Goal: Contribute content: Contribute content

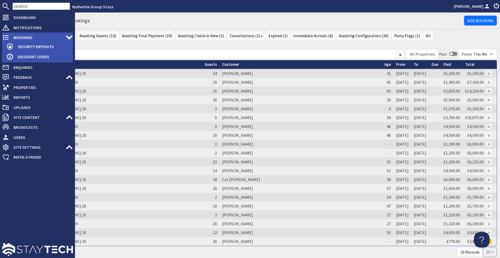
click at [7, 38] on icon at bounding box center [5, 37] width 7 height 7
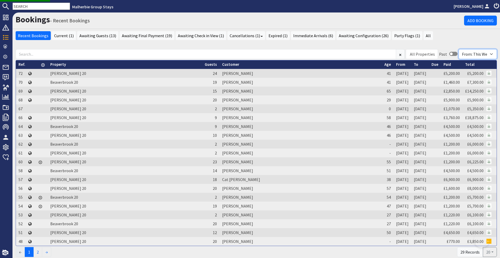
click at [470, 55] on select "From: All Sites From: Group Stays From: This Website From: Sleeps 12" at bounding box center [477, 54] width 38 height 10
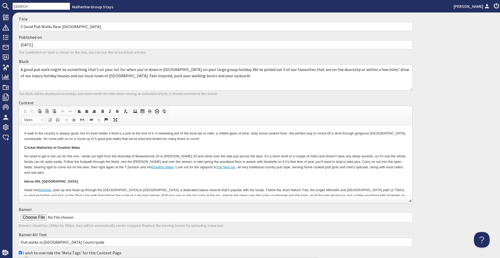
scroll to position [31, 0]
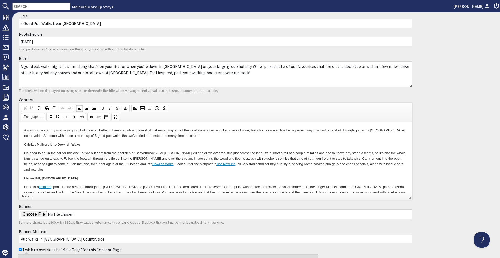
click at [57, 167] on body "A walk in the country is always good, but it’s even better it there’s a pub at …" at bounding box center [215, 227] width 383 height 198
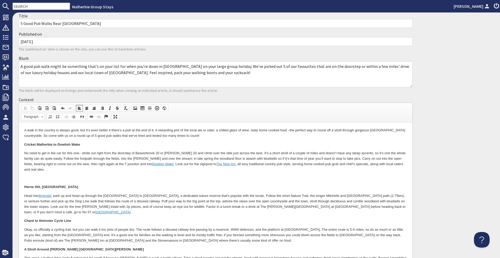
click at [133, 109] on span at bounding box center [135, 108] width 4 height 4
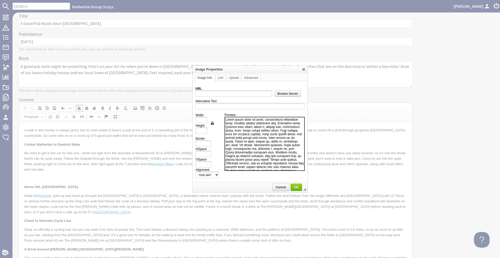
scroll to position [0, 0]
click at [275, 94] on span "Browse Server" at bounding box center [288, 94] width 26 height 4
type input "https://d3j9etonptu1qn.cloudfront.net/assets/b0b7d48a6a417630eb8b4d85b43bcfccbf…"
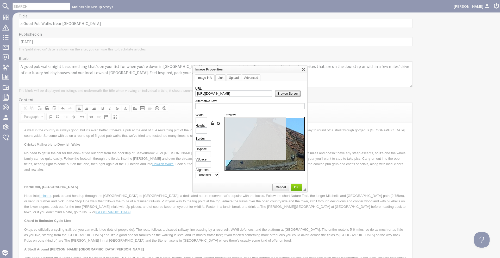
type input "900"
type input "500"
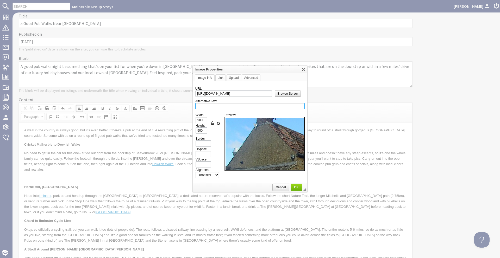
click at [243, 104] on input "Alternative Text" at bounding box center [249, 106] width 109 height 6
type input "the-new-inn-dowlish-wake"
click at [200, 121] on input "900" at bounding box center [201, 120] width 12 height 6
type input "1"
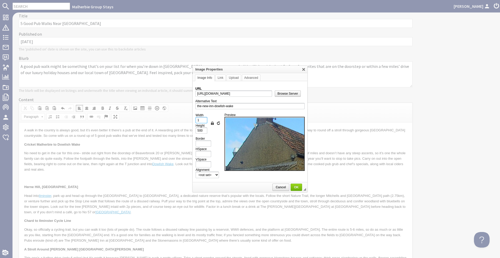
type input "1"
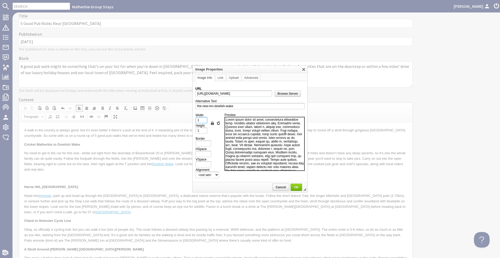
type input "10"
type input "6"
type input "100"
type input "56"
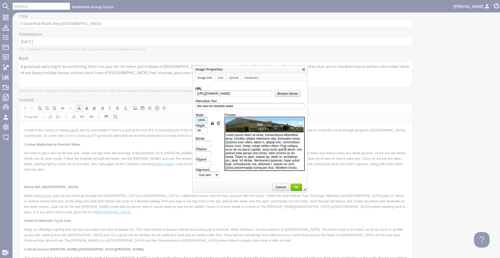
type input "100%"
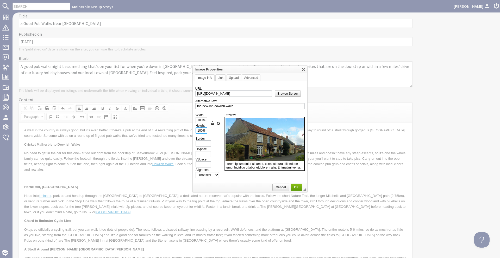
type input "100%"
click at [293, 186] on span "OK" at bounding box center [296, 188] width 10 height 4
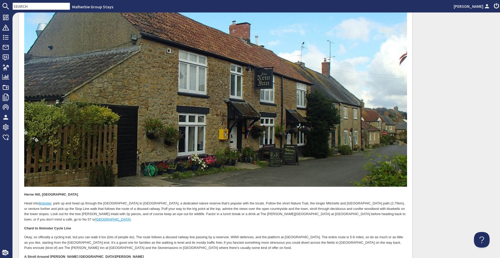
scroll to position [236, 0]
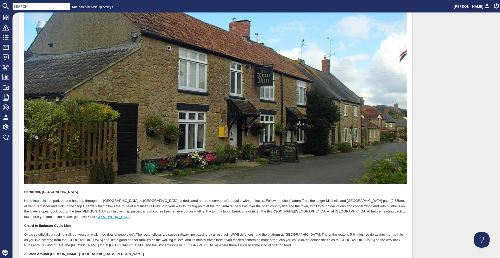
click at [282, 156] on img at bounding box center [215, 78] width 383 height 213
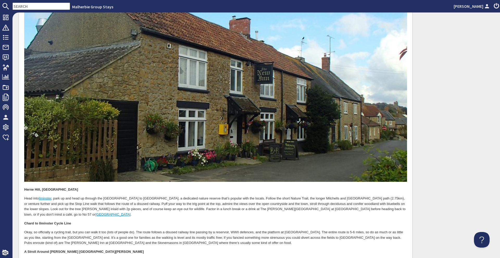
scroll to position [243, 0]
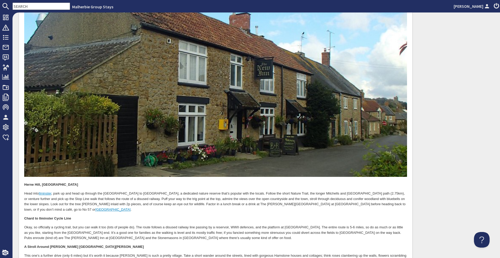
click at [304, 216] on p "Chard to Ilminster Cycle Line" at bounding box center [215, 218] width 383 height 5
click at [388, 200] on p "Head into Ilminster , park up and head up through the Recreation Ground to Hern…" at bounding box center [215, 202] width 383 height 22
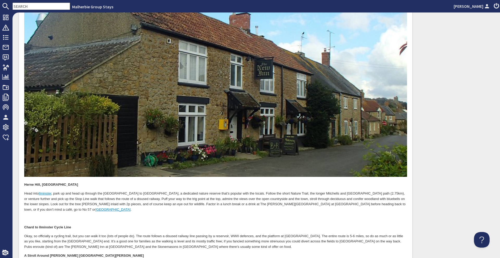
scroll to position [0, 0]
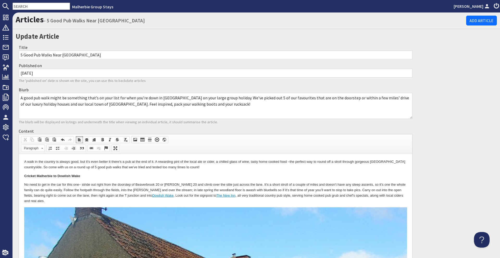
click at [136, 141] on span at bounding box center [135, 140] width 4 height 4
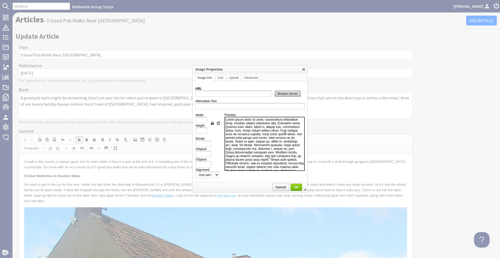
click at [288, 96] on link "Browse Server" at bounding box center [288, 94] width 26 height 6
type input "https://d3j9etonptu1qn.cloudfront.net/assets/3101a151ddc9ab1a5d979bb807d815da1d…"
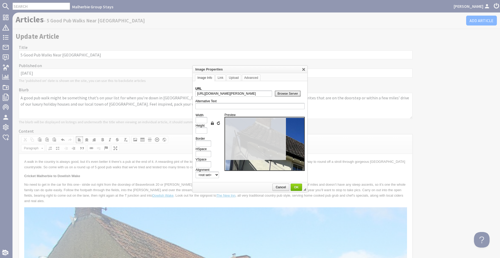
type input "1000"
type input "750"
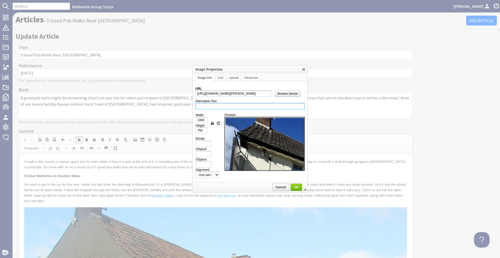
click at [217, 104] on input "Alternative Text" at bounding box center [249, 106] width 109 height 6
type input "the-george-at-donyatt-pub"
click at [201, 121] on input "1000" at bounding box center [201, 120] width 12 height 6
type input "1"
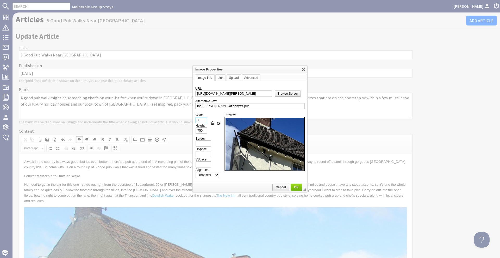
type input "1"
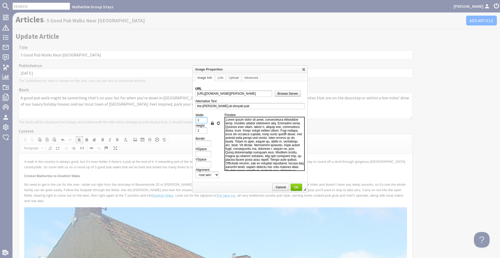
type input "10"
type input "8"
type input "100"
type input "75"
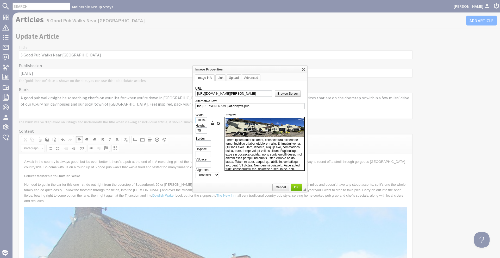
type input "100%"
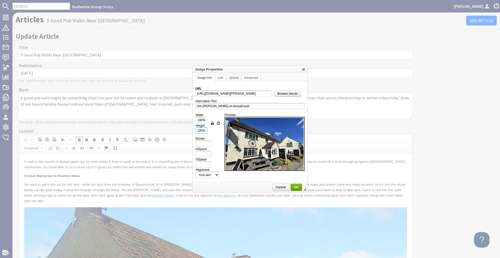
type input "100%"
click at [297, 187] on span "OK" at bounding box center [296, 188] width 10 height 4
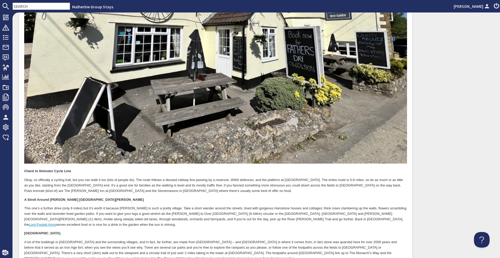
scroll to position [626, 0]
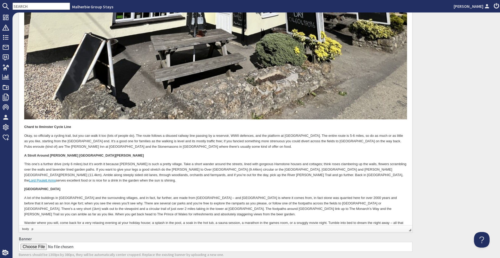
click at [196, 134] on p "Okay, so officially a cycling trail, but you can walk it too (lots of people do…" at bounding box center [215, 142] width 383 height 16
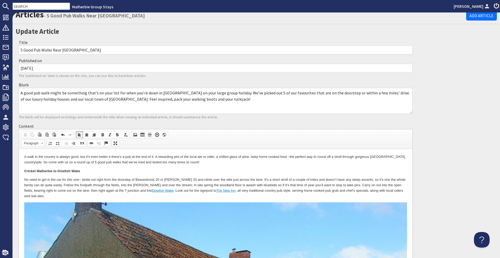
scroll to position [0, 0]
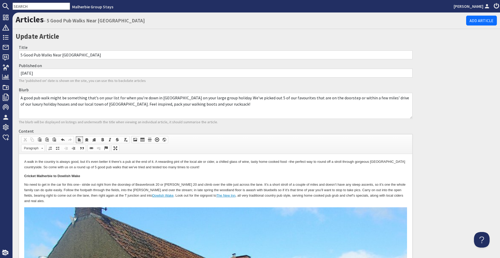
click at [137, 141] on span at bounding box center [135, 140] width 4 height 4
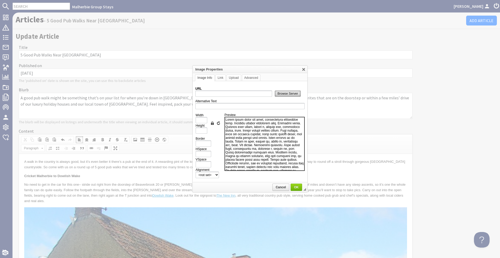
click at [284, 93] on span "Browse Server" at bounding box center [288, 94] width 26 height 4
type input "https://d3j9etonptu1qn.cloudfront.net/assets/77f12853bf27b29def0daf409025791c3e…"
type input "1000"
type input "563"
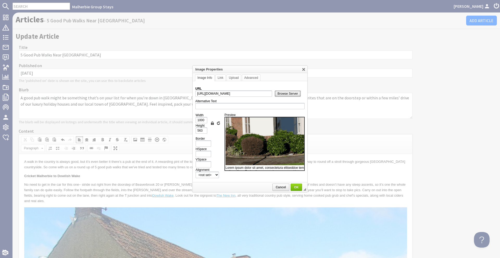
scroll to position [73, 0]
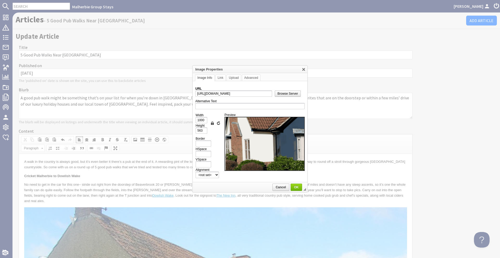
click at [234, 110] on td "Alternative Text" at bounding box center [249, 104] width 109 height 12
click at [234, 109] on input "Alternative Text" at bounding box center [249, 106] width 109 height 6
type input "the-stonemasons-pub-in-ilminster"
click at [204, 121] on input "1000" at bounding box center [201, 120] width 12 height 6
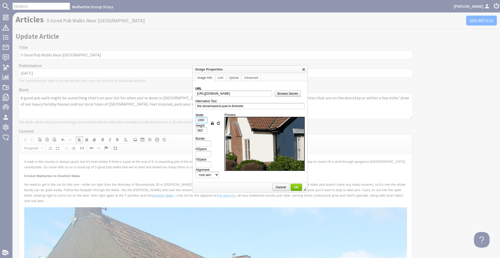
type input "1"
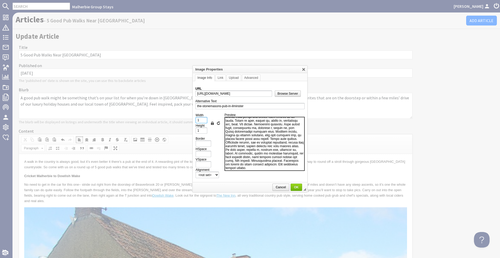
type input "10"
type input "6"
type input "100"
type input "56"
type input "100%"
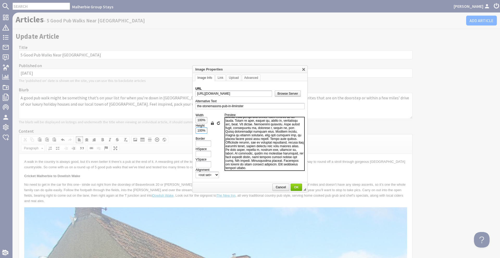
scroll to position [67, 0]
type input "100%"
click at [293, 186] on span "OK" at bounding box center [296, 188] width 10 height 4
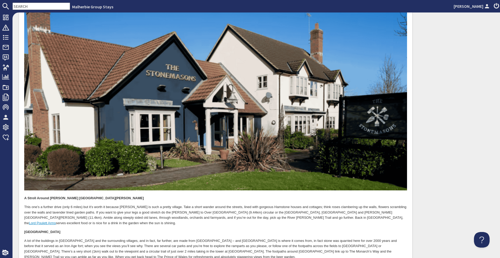
scroll to position [842, 0]
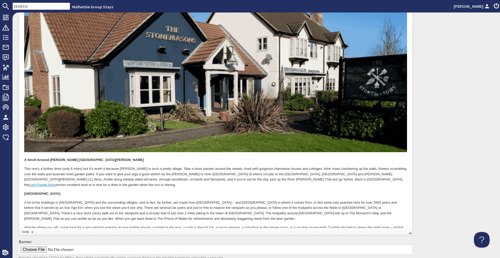
click at [355, 167] on p "This one’s a further drive (only 6 miles) but it’s worth it because Hinton is s…" at bounding box center [215, 178] width 383 height 22
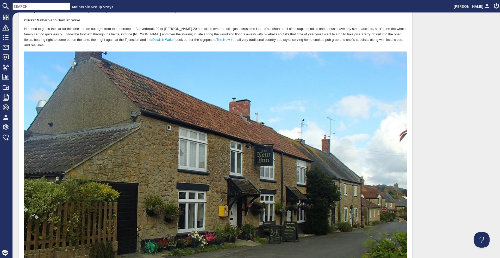
scroll to position [0, 0]
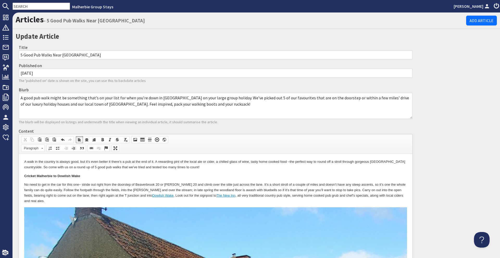
click at [139, 139] on link "Table" at bounding box center [142, 139] width 7 height 7
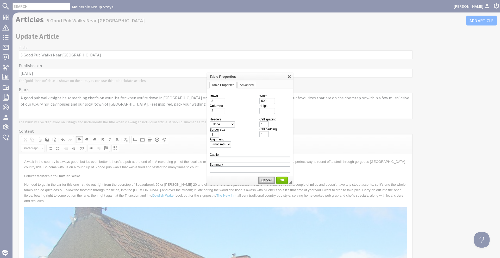
click at [262, 180] on span "Cancel" at bounding box center [266, 181] width 16 height 4
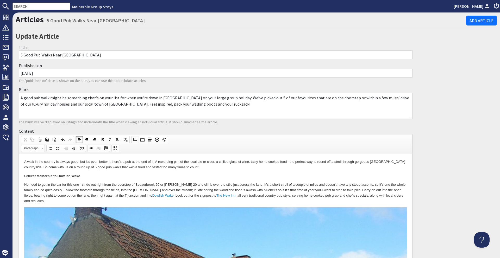
click at [135, 139] on span at bounding box center [135, 140] width 4 height 4
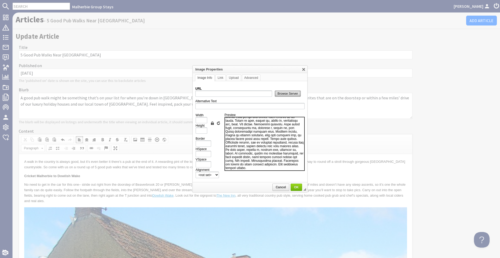
click at [291, 92] on span "Browse Server" at bounding box center [288, 94] width 26 height 4
type input "https://d3j9etonptu1qn.cloudfront.net/assets/ecd69ebc1a2ca65d1005363cab16841b1b…"
type input "1000"
type input "563"
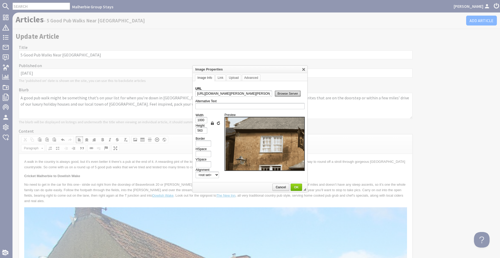
scroll to position [121, 0]
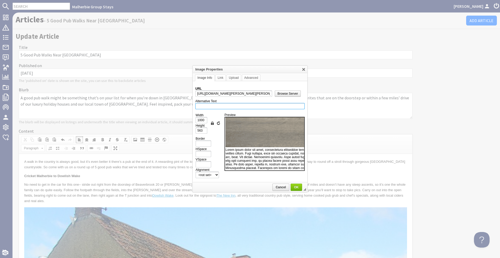
click at [235, 106] on input "Alternative Text" at bounding box center [249, 106] width 109 height 6
type input "the-lord-poulett-pub-in-hinton-st-george"
click at [199, 120] on input "1000" at bounding box center [201, 120] width 12 height 6
type input "1"
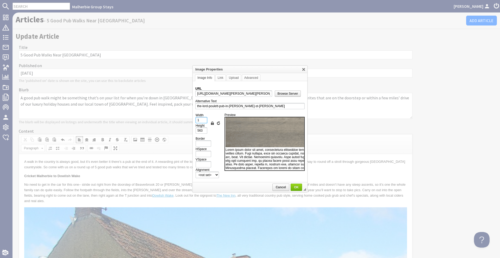
type input "1"
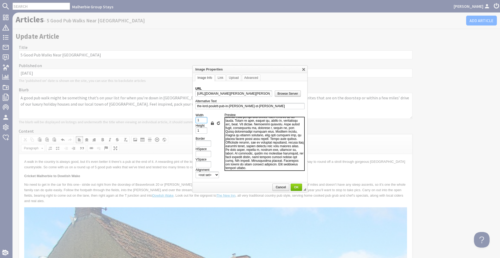
type input "10"
type input "6"
type input "100"
type input "56"
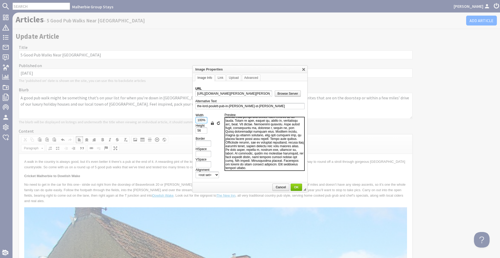
type input "100%"
click at [215, 132] on td "Lock Ratio Reset Size" at bounding box center [216, 123] width 12 height 21
click at [300, 189] on link "OK" at bounding box center [295, 187] width 11 height 7
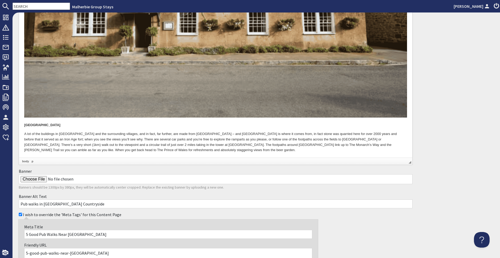
scroll to position [1139, 0]
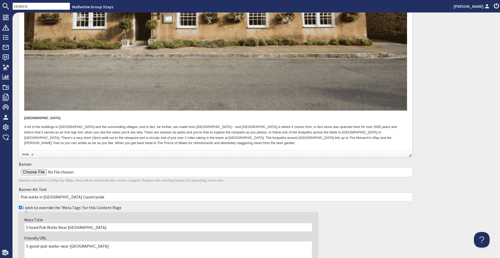
click at [174, 125] on p "A lot of the buildings in [GEOGRAPHIC_DATA] and the surrounding villages, and i…" at bounding box center [215, 136] width 383 height 22
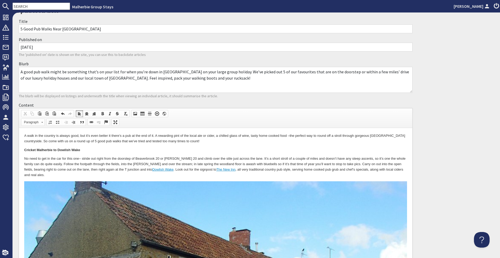
scroll to position [0, 0]
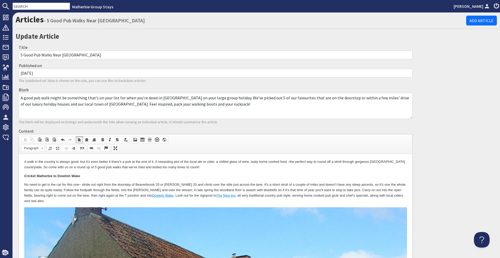
click at [137, 139] on span at bounding box center [135, 140] width 4 height 4
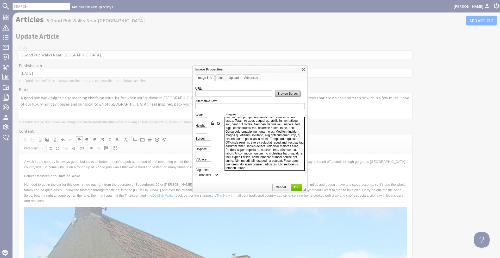
click at [287, 92] on span "Browse Server" at bounding box center [288, 94] width 26 height 4
type input "https://d3j9etonptu1qn.cloudfront.net/assets/49babd6157360c69631227be7d2e5bf007…"
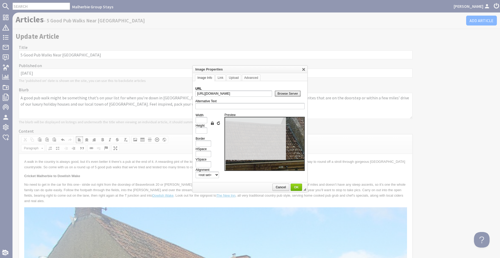
type input "900"
type input "500"
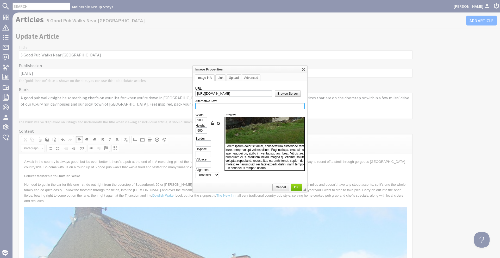
click at [226, 106] on input "Alternative Text" at bounding box center [249, 106] width 109 height 6
type input "the-prince-of-wales-pub-in-stoke-sub-hamdon"
click at [201, 118] on input "900" at bounding box center [201, 120] width 12 height 6
type input "1"
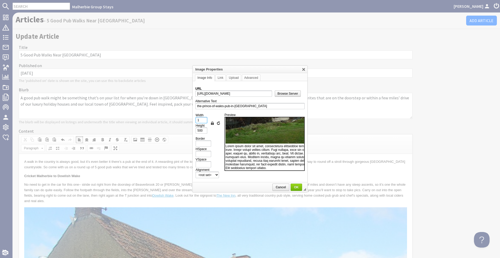
type input "1"
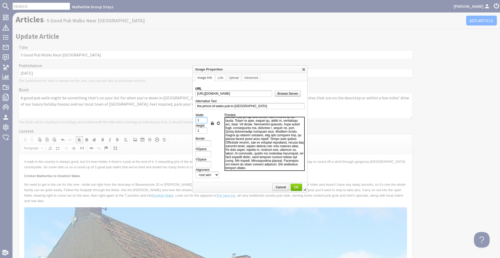
type input "10"
type input "6"
type input "100"
type input "56"
type input "100%"
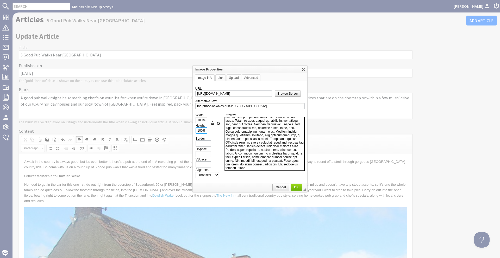
scroll to position [67, 0]
type input "100%"
click at [212, 140] on div "Border" at bounding box center [208, 142] width 26 height 10
click at [295, 186] on span "OK" at bounding box center [296, 188] width 10 height 4
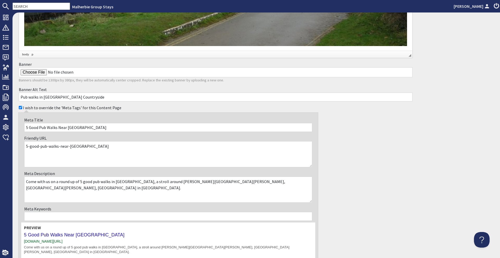
scroll to position [1496, 0]
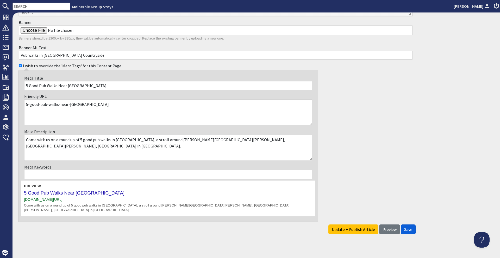
click at [405, 227] on span "Save" at bounding box center [408, 229] width 8 height 5
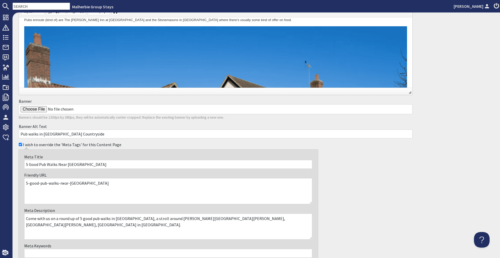
scroll to position [235, 0]
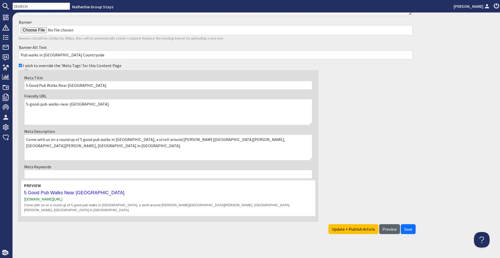
click at [386, 227] on span "Preview" at bounding box center [389, 229] width 14 height 5
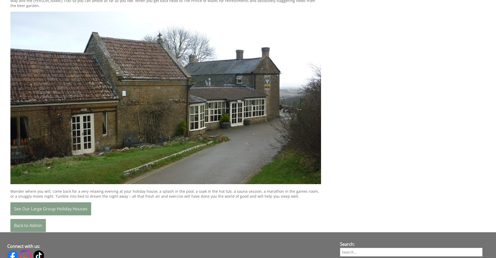
scroll to position [1352, 0]
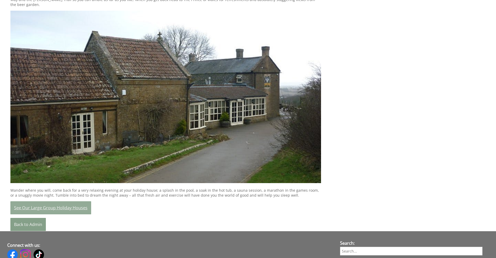
click at [89, 201] on link "See Our Large Group Holiday Houses" at bounding box center [50, 207] width 81 height 13
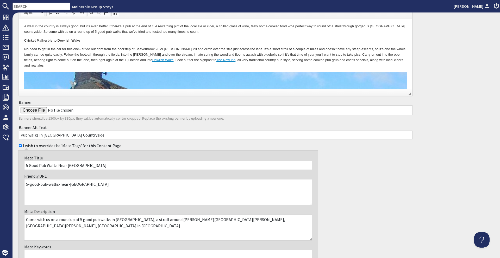
scroll to position [216, 0]
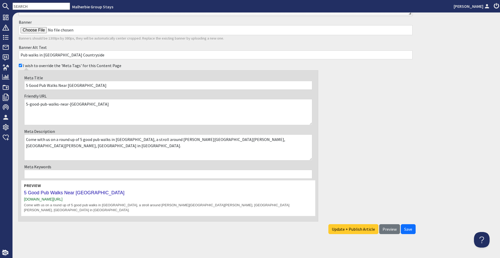
click at [358, 227] on span "Update + Publish Article" at bounding box center [353, 229] width 43 height 5
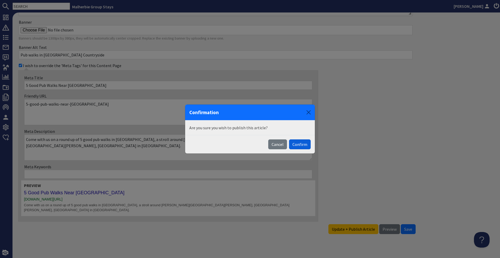
click at [299, 142] on button "Confirm" at bounding box center [300, 144] width 22 height 10
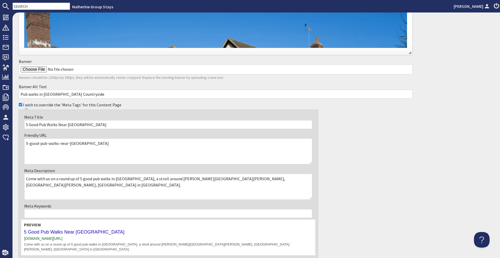
scroll to position [235, 0]
